Goal: Check status: Check status

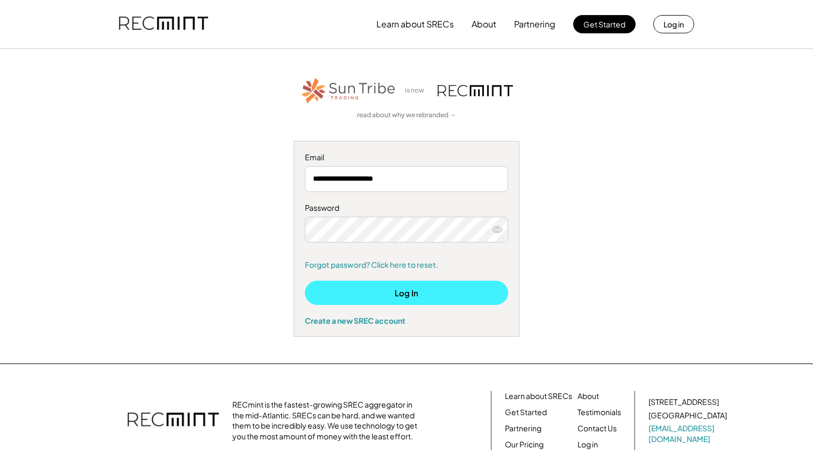
click at [404, 289] on button "Log In" at bounding box center [406, 293] width 203 height 24
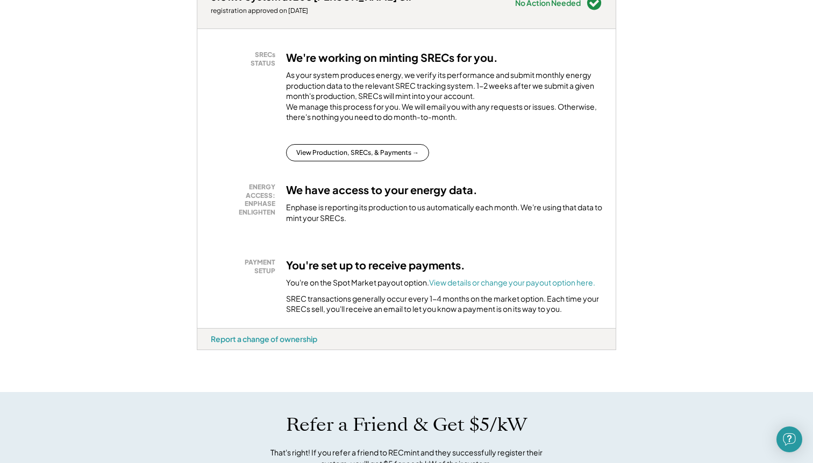
scroll to position [263, 0]
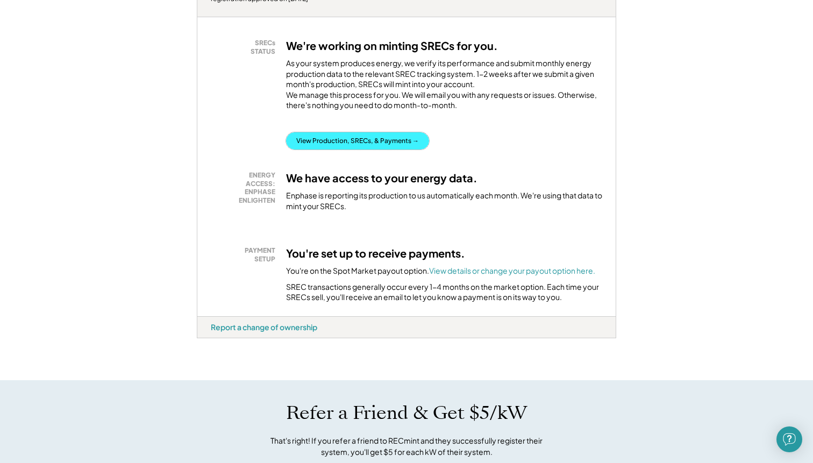
click at [403, 150] on button "View Production, SRECs, & Payments →" at bounding box center [357, 140] width 143 height 17
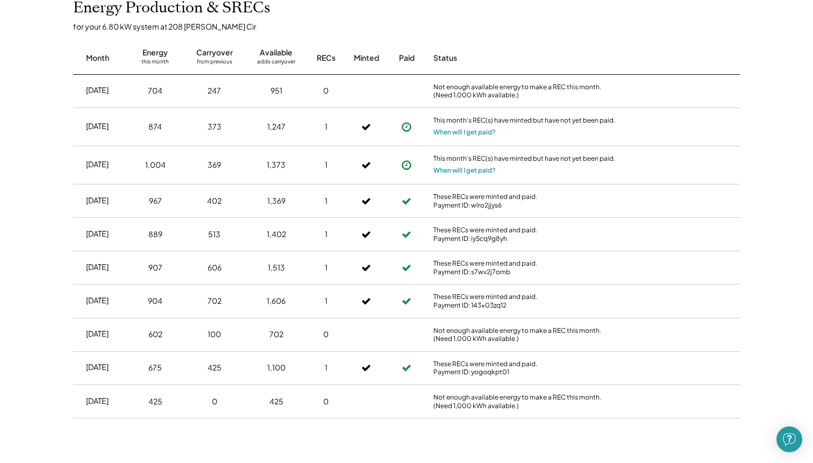
scroll to position [395, 0]
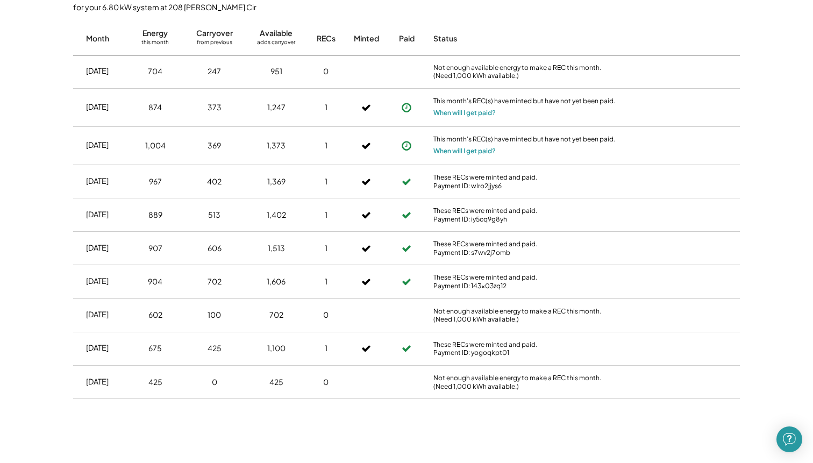
click at [411, 146] on icon at bounding box center [406, 145] width 11 height 11
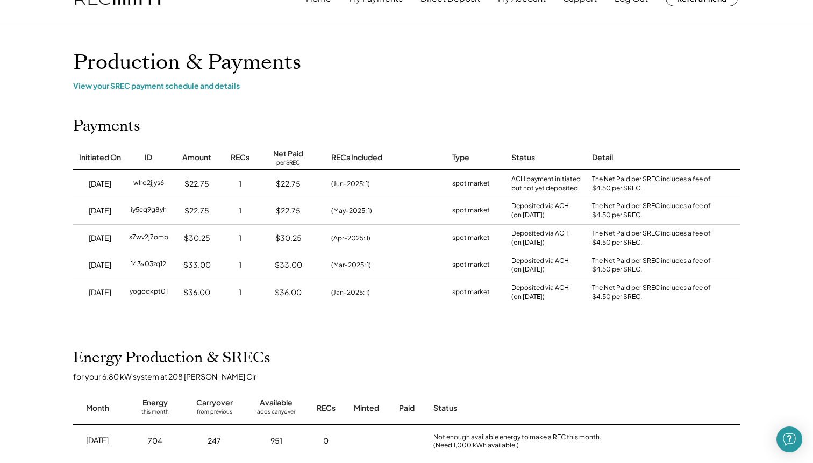
scroll to position [0, 0]
